Goal: Find specific page/section: Find specific page/section

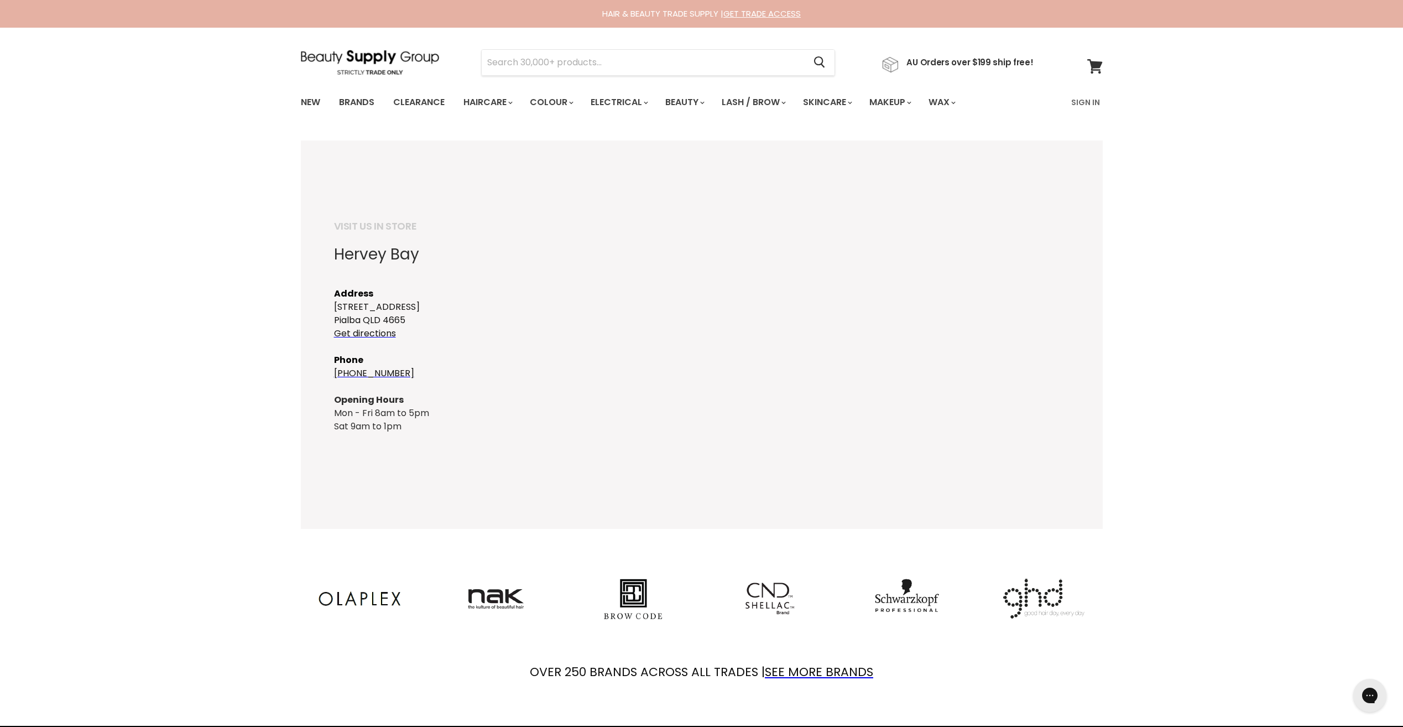
scroll to position [295, 0]
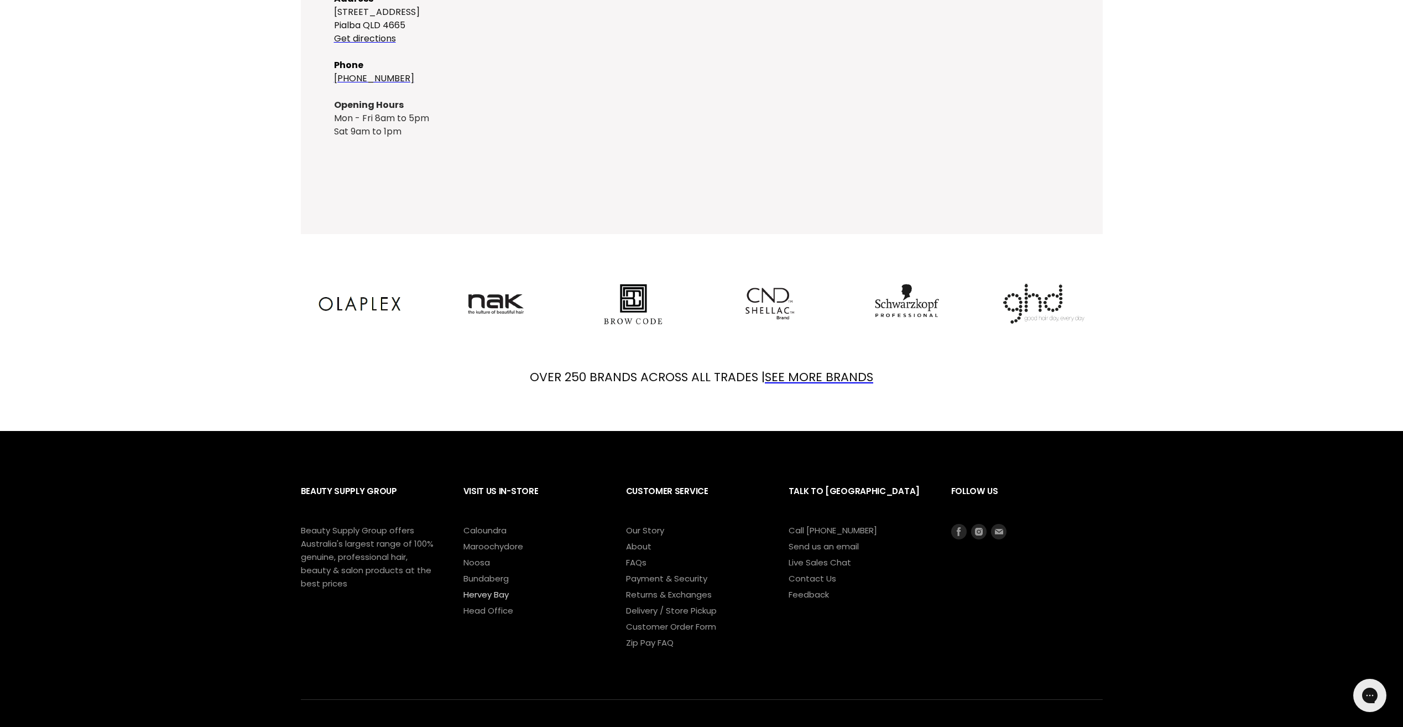
click at [500, 593] on link "Hervey Bay" at bounding box center [485, 594] width 45 height 12
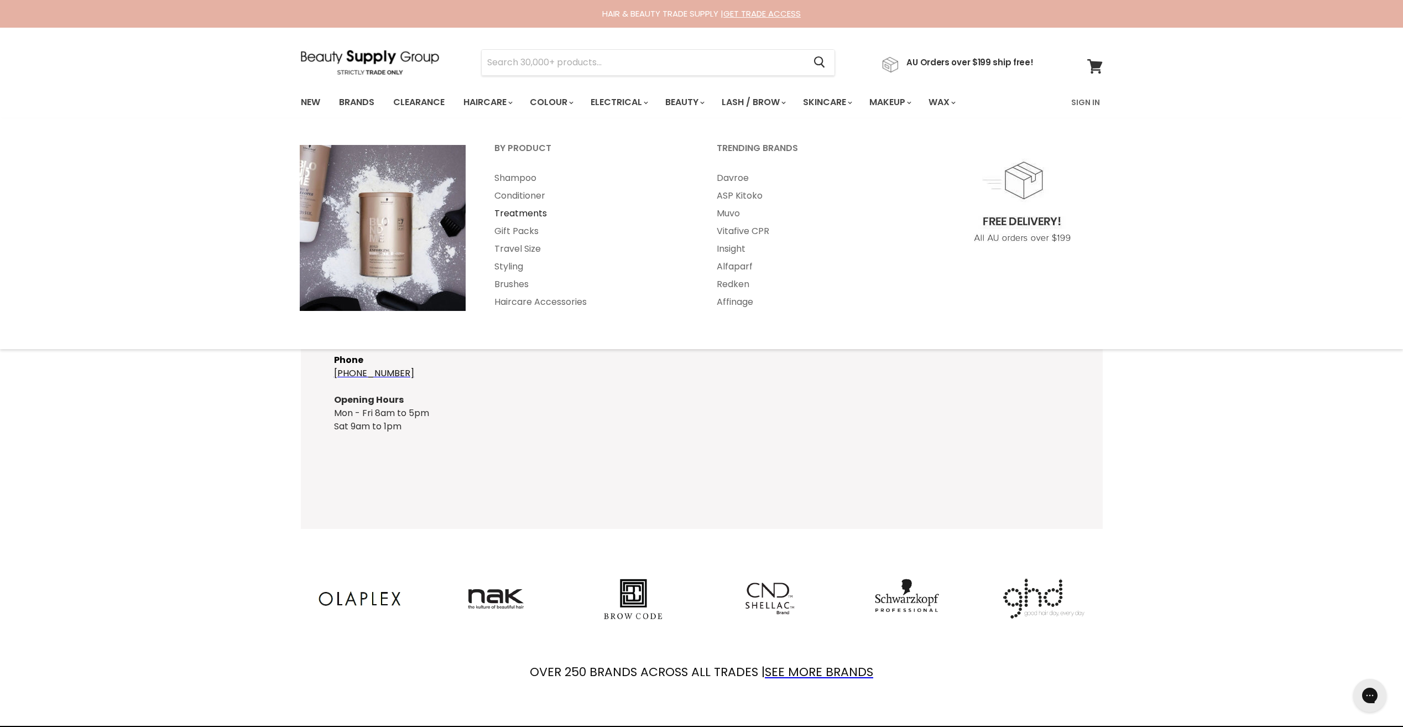
click at [527, 212] on link "Treatments" at bounding box center [591, 214] width 220 height 18
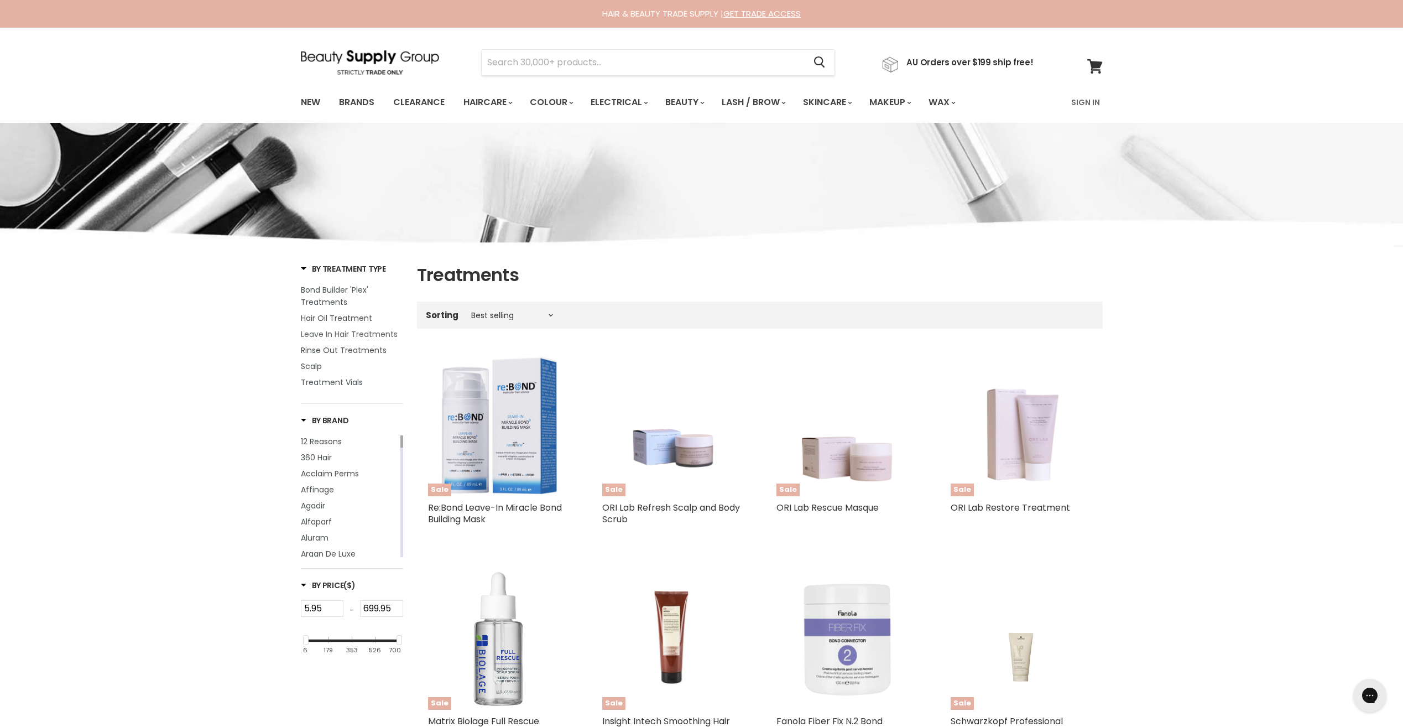
click at [367, 335] on span "Leave In Hair Treatments" at bounding box center [349, 333] width 97 height 11
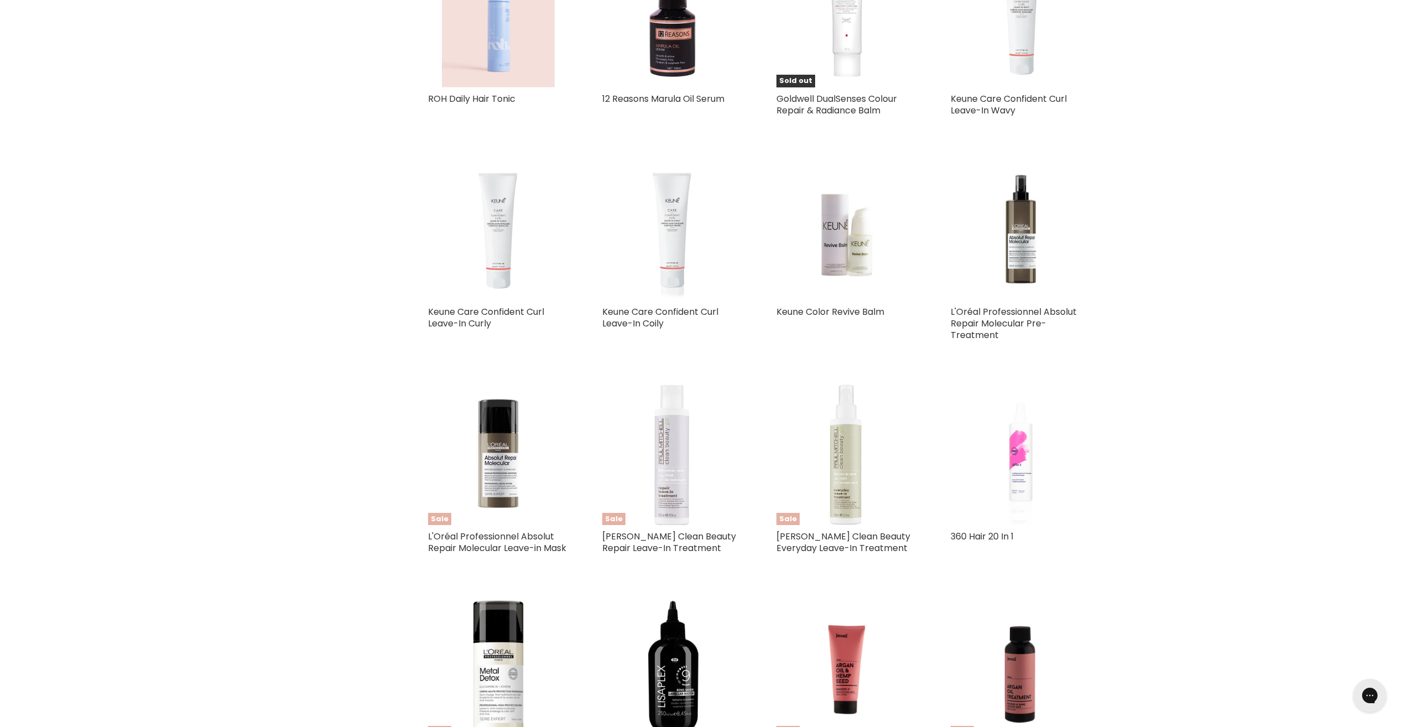
scroll to position [1770, 0]
